Goal: Find specific page/section: Find specific page/section

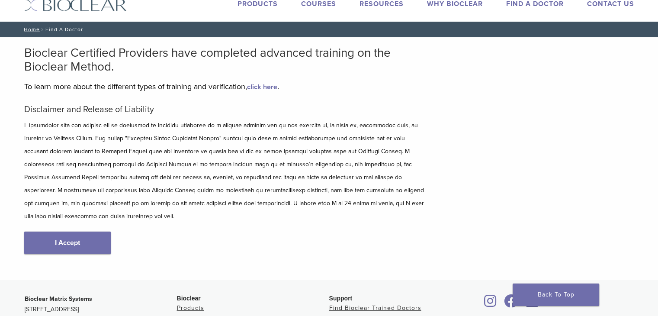
scroll to position [28, 0]
click at [83, 231] on link "I Accept" at bounding box center [67, 242] width 87 height 22
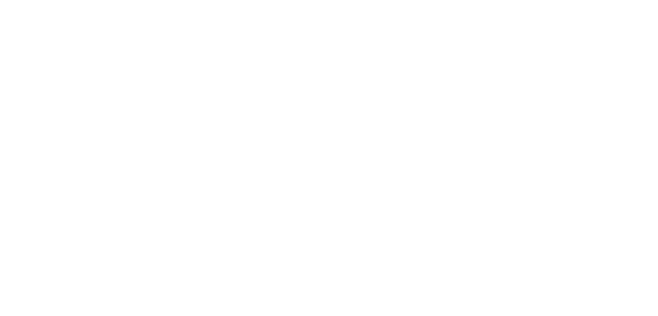
scroll to position [200, 0]
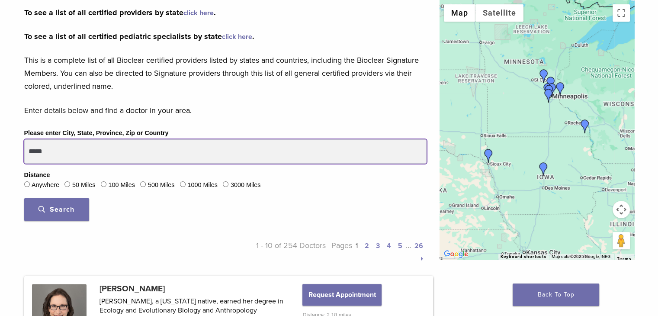
click at [90, 154] on input "*****" at bounding box center [225, 151] width 402 height 24
type input "*****"
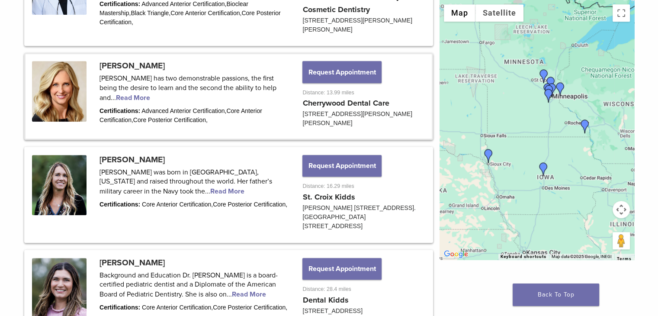
scroll to position [715, 0]
click at [150, 177] on link at bounding box center [229, 194] width 406 height 93
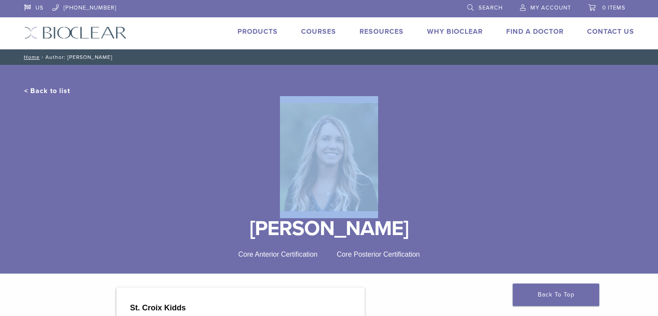
drag, startPoint x: 0, startPoint y: 0, endPoint x: 465, endPoint y: 205, distance: 508.5
click at [465, 205] on div at bounding box center [329, 157] width 610 height 122
click at [56, 90] on link "< Back to list" at bounding box center [47, 91] width 46 height 9
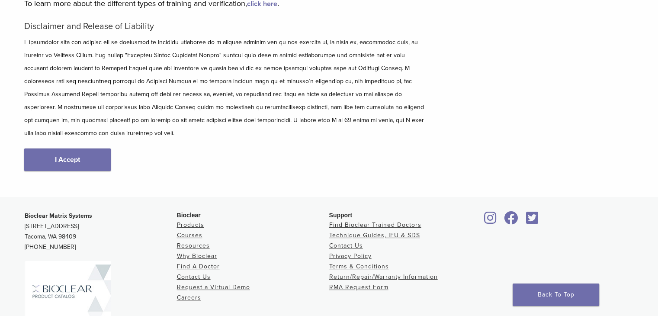
scroll to position [112, 0]
click at [74, 148] on link "I Accept" at bounding box center [67, 159] width 87 height 22
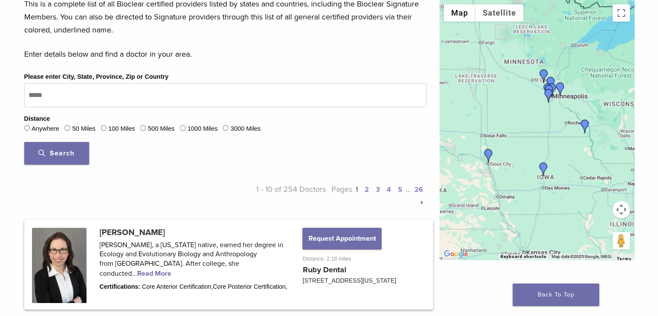
scroll to position [257, 0]
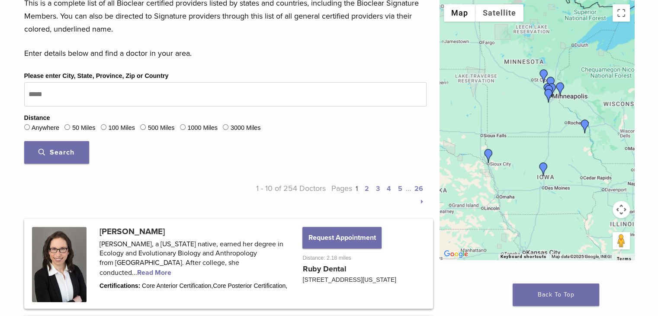
click at [59, 157] on button "Search" at bounding box center [56, 152] width 65 height 22
type input "*****"
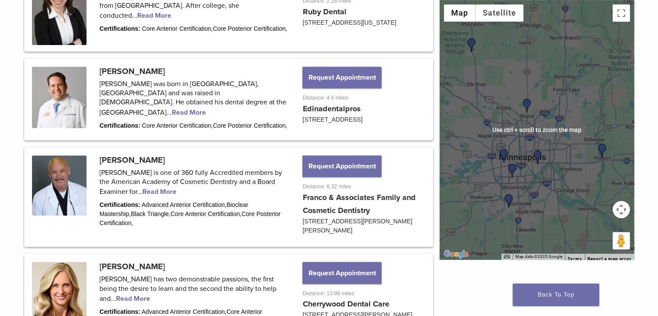
scroll to position [503, 0]
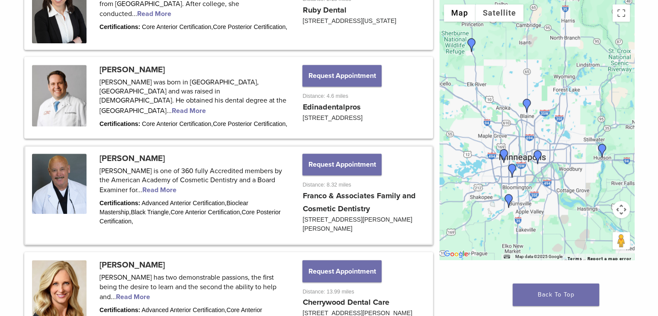
click at [170, 191] on link at bounding box center [229, 195] width 406 height 97
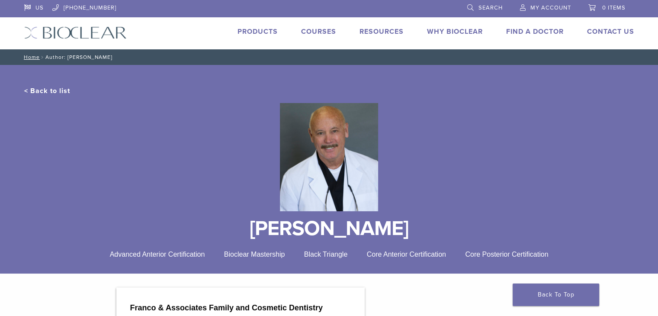
click at [154, 192] on div at bounding box center [329, 157] width 610 height 122
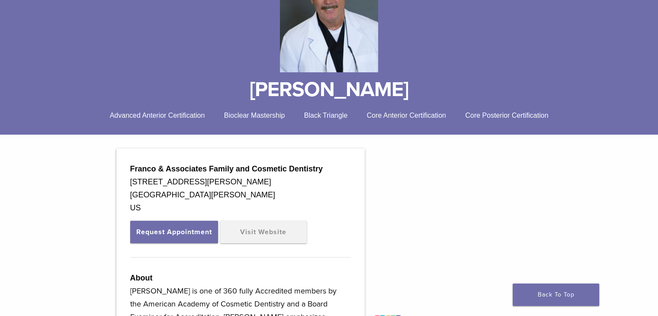
scroll to position [139, 0]
click at [261, 231] on link "Visit Website" at bounding box center [263, 231] width 87 height 22
